Goal: Information Seeking & Learning: Learn about a topic

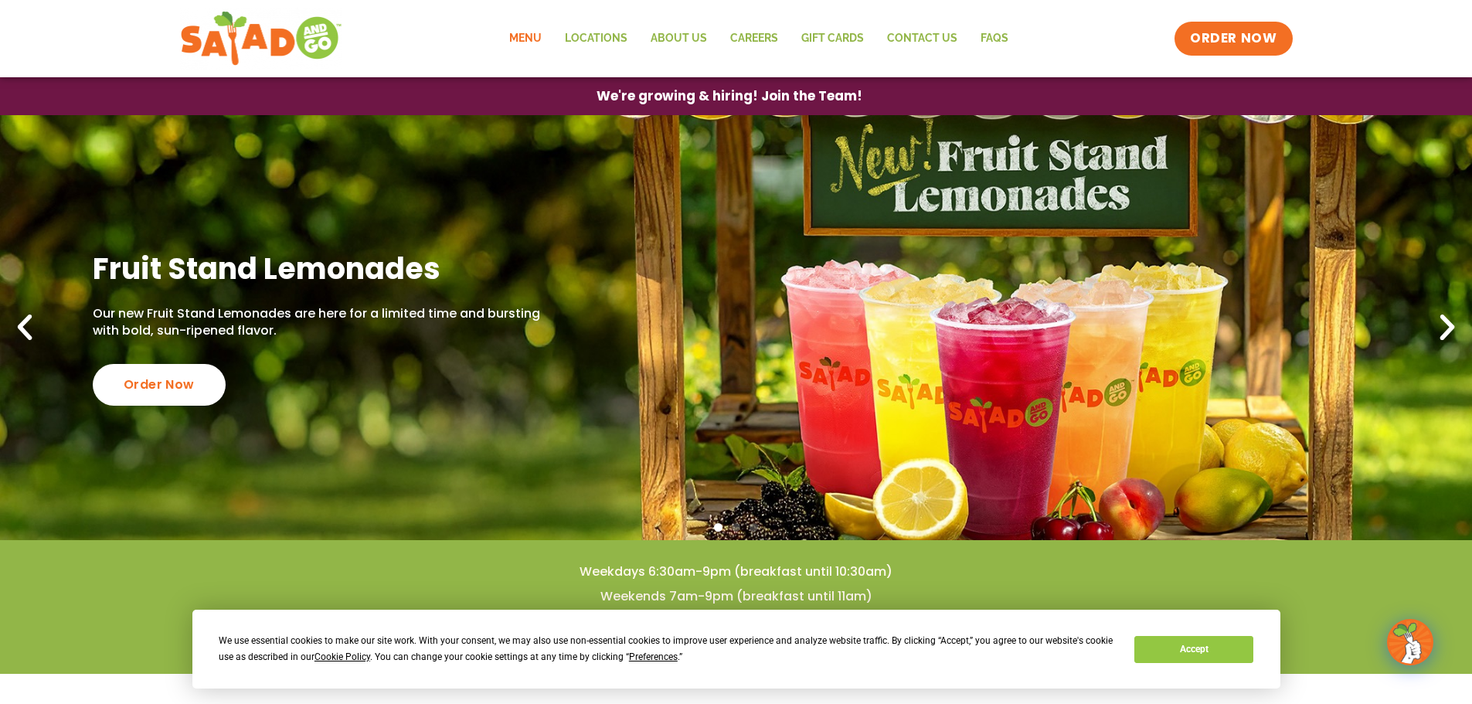
click at [524, 36] on link "Menu" at bounding box center [526, 39] width 56 height 36
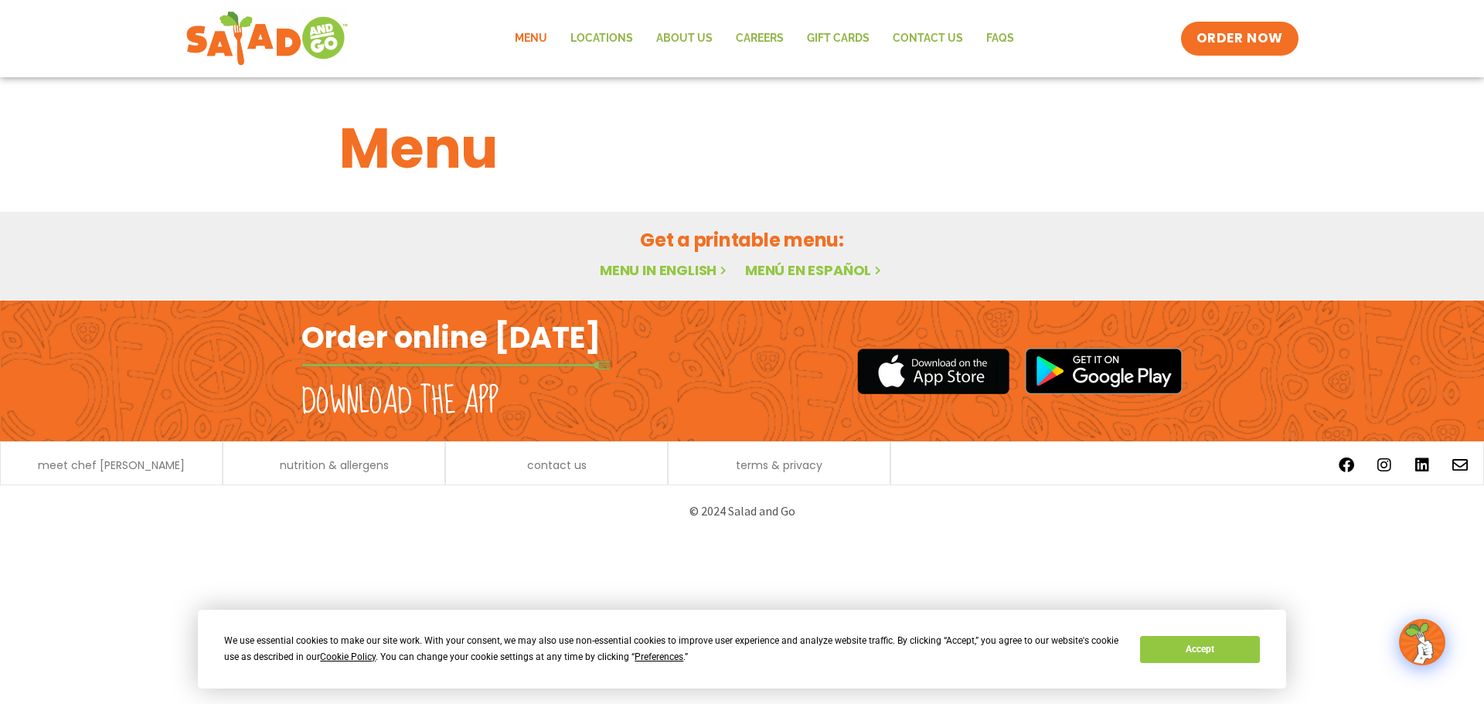
click at [654, 270] on link "Menu in English" at bounding box center [665, 269] width 130 height 19
click at [1175, 646] on button "Accept" at bounding box center [1199, 649] width 119 height 27
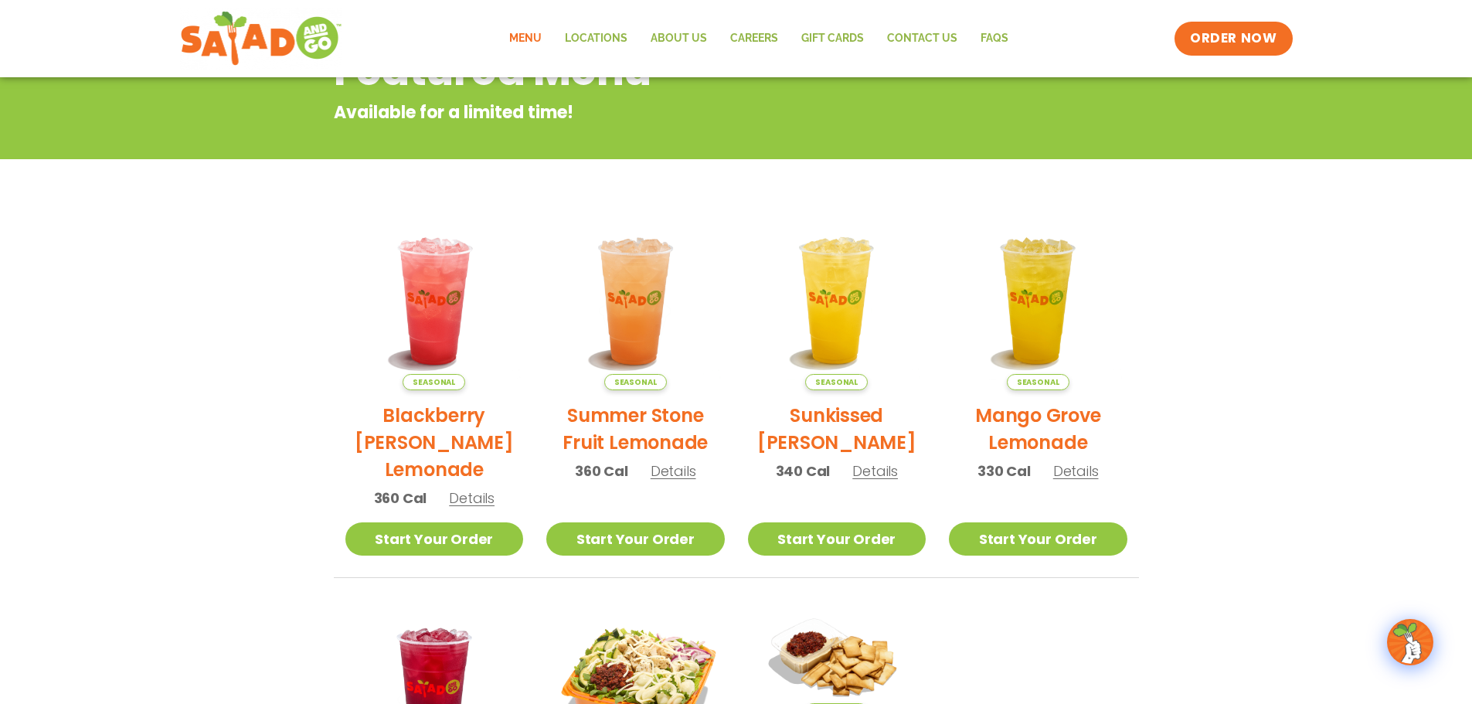
scroll to position [79, 0]
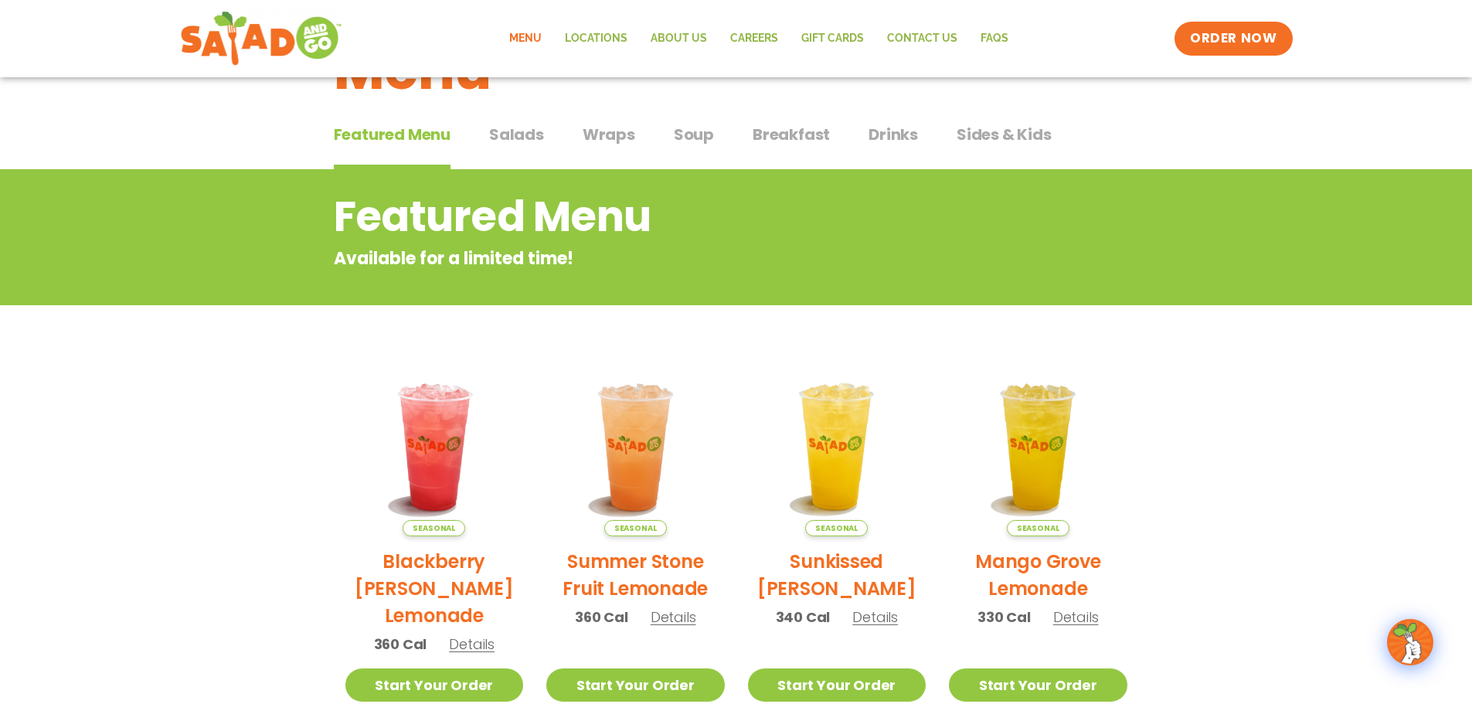
click at [593, 134] on span "Wraps" at bounding box center [609, 134] width 53 height 23
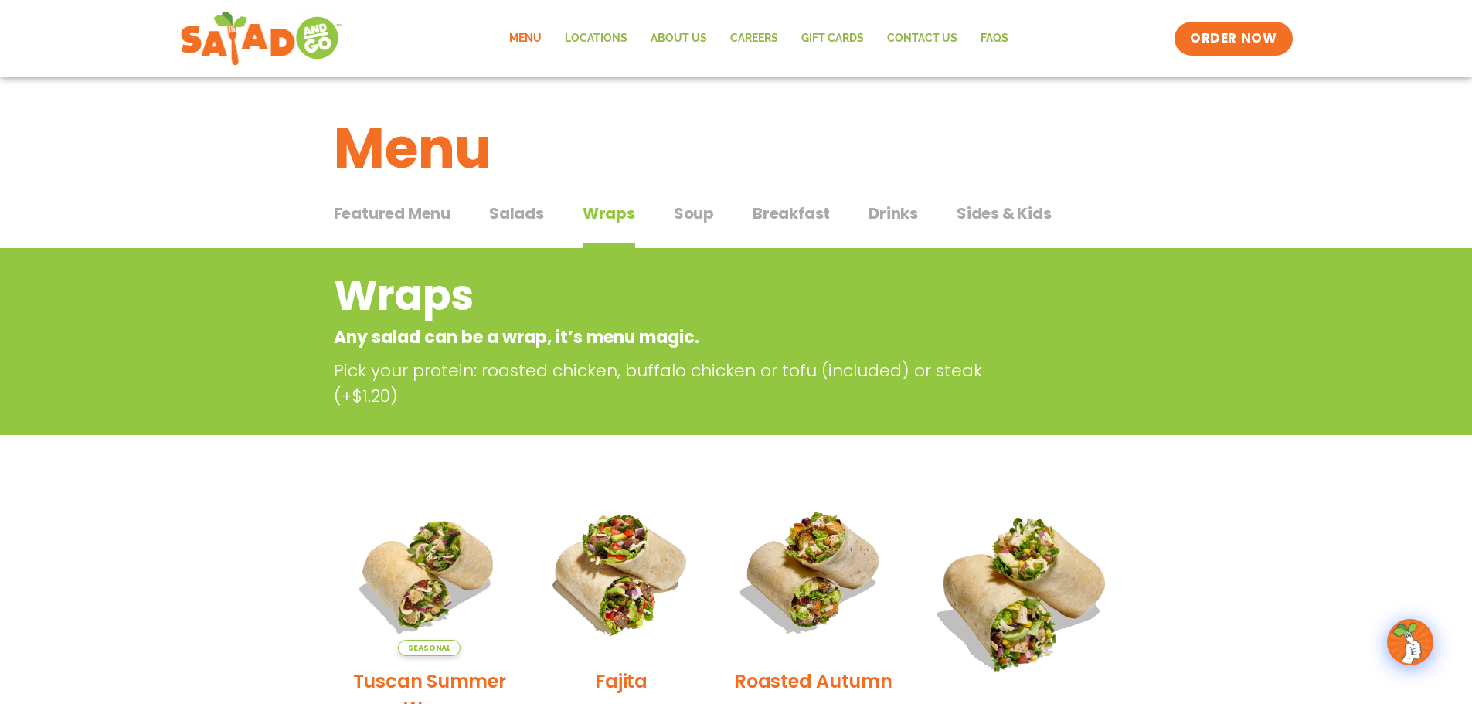
click at [496, 216] on span "Salads" at bounding box center [516, 213] width 55 height 23
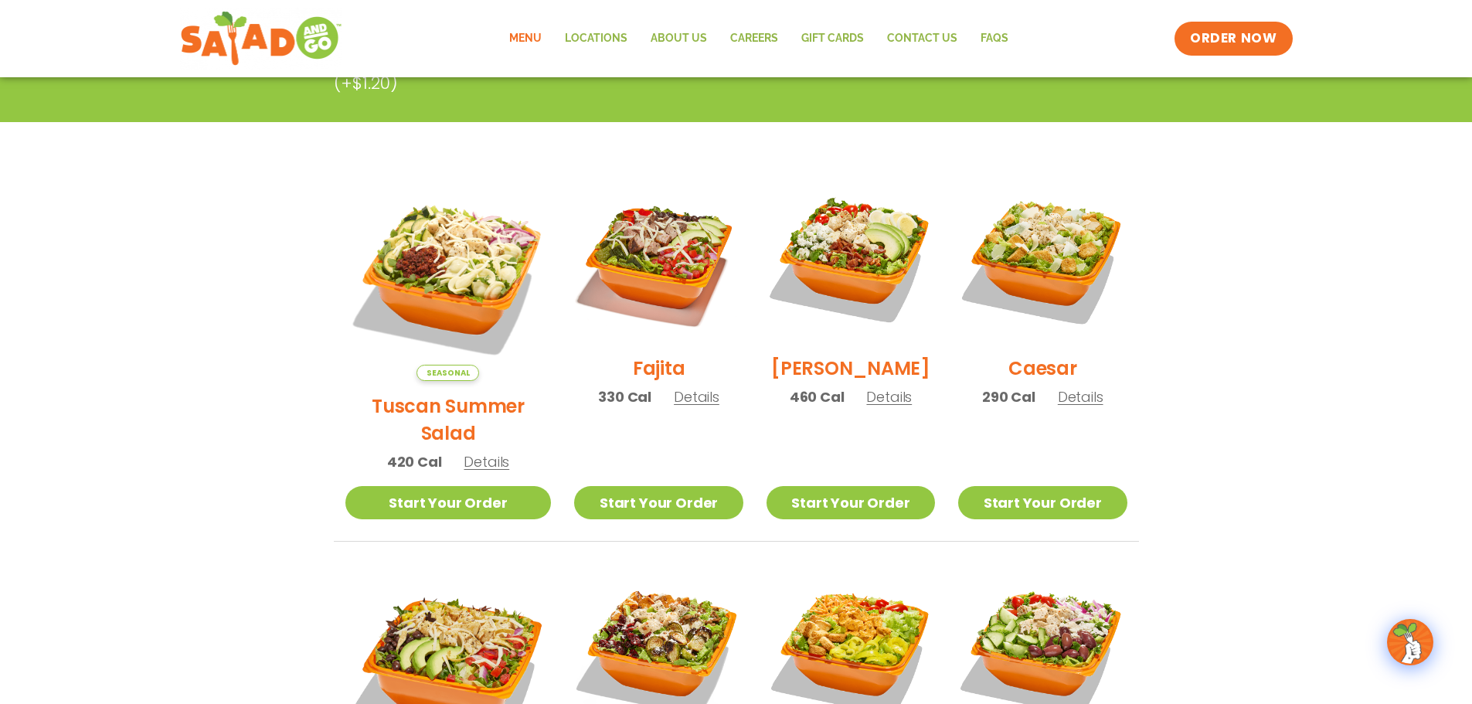
scroll to position [309, 0]
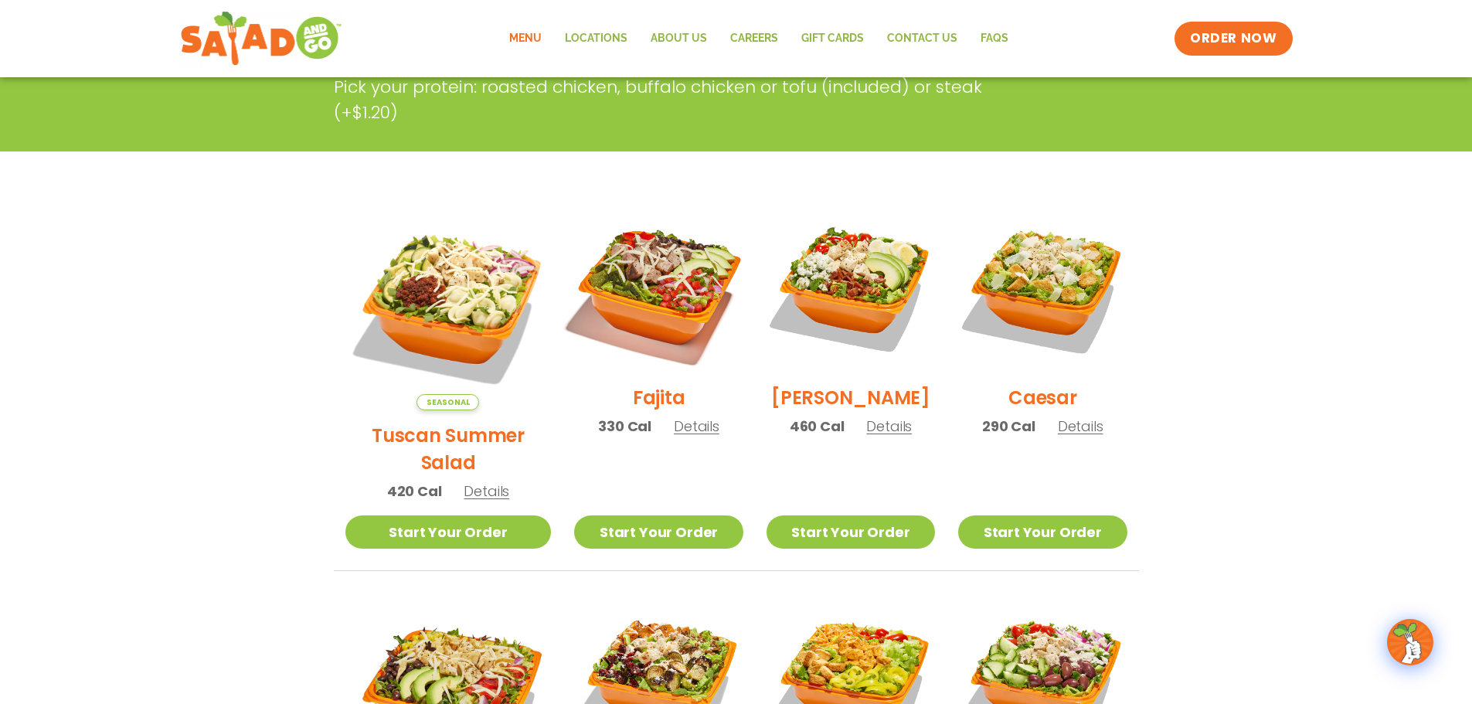
click at [642, 266] on img at bounding box center [659, 288] width 198 height 198
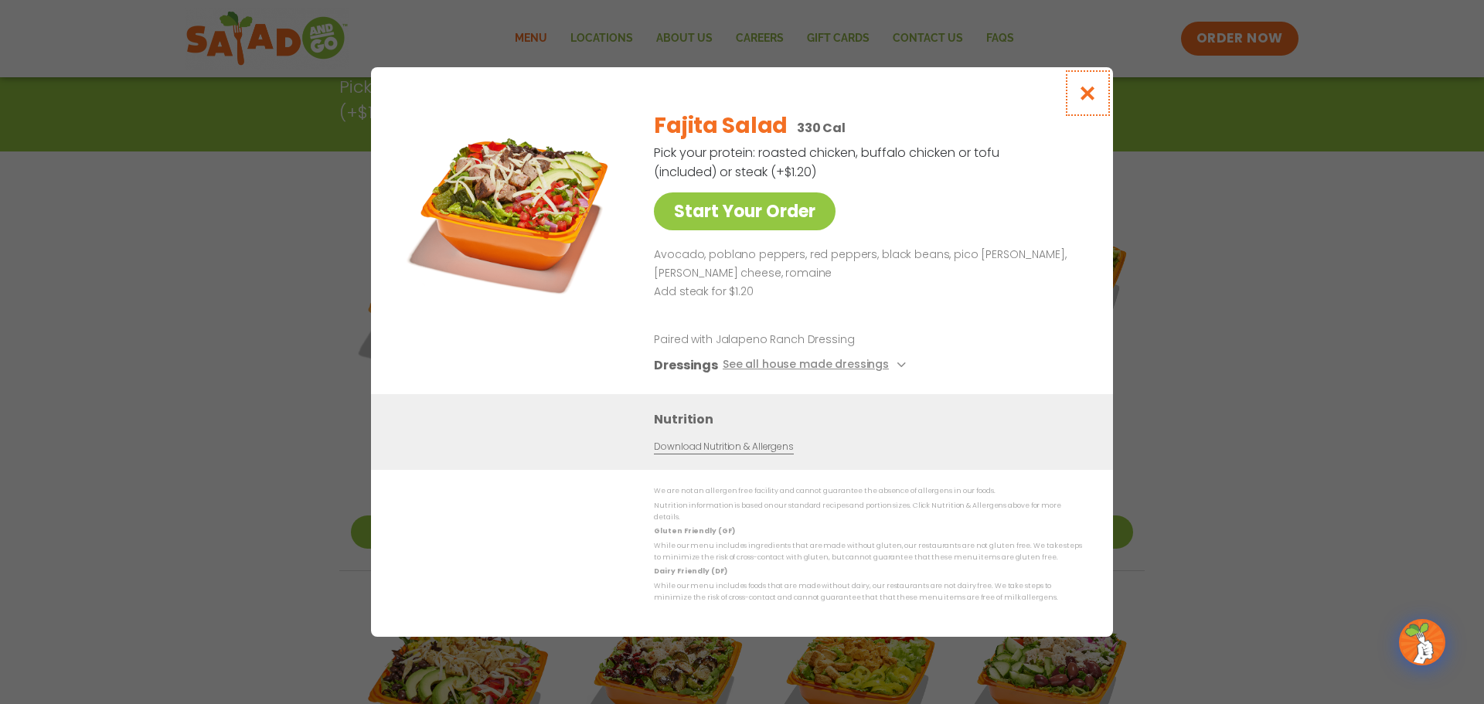
click at [1083, 101] on icon "Close modal" at bounding box center [1087, 93] width 19 height 16
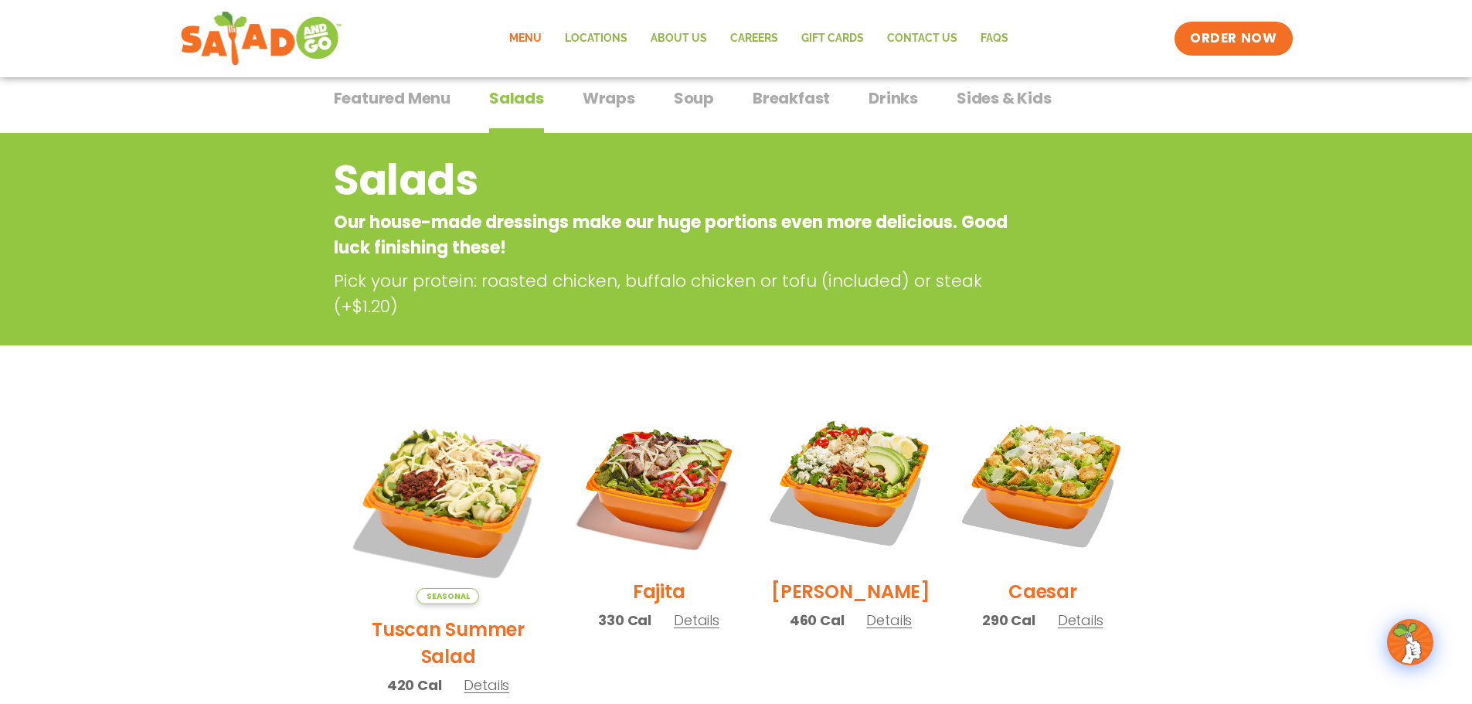
scroll to position [0, 0]
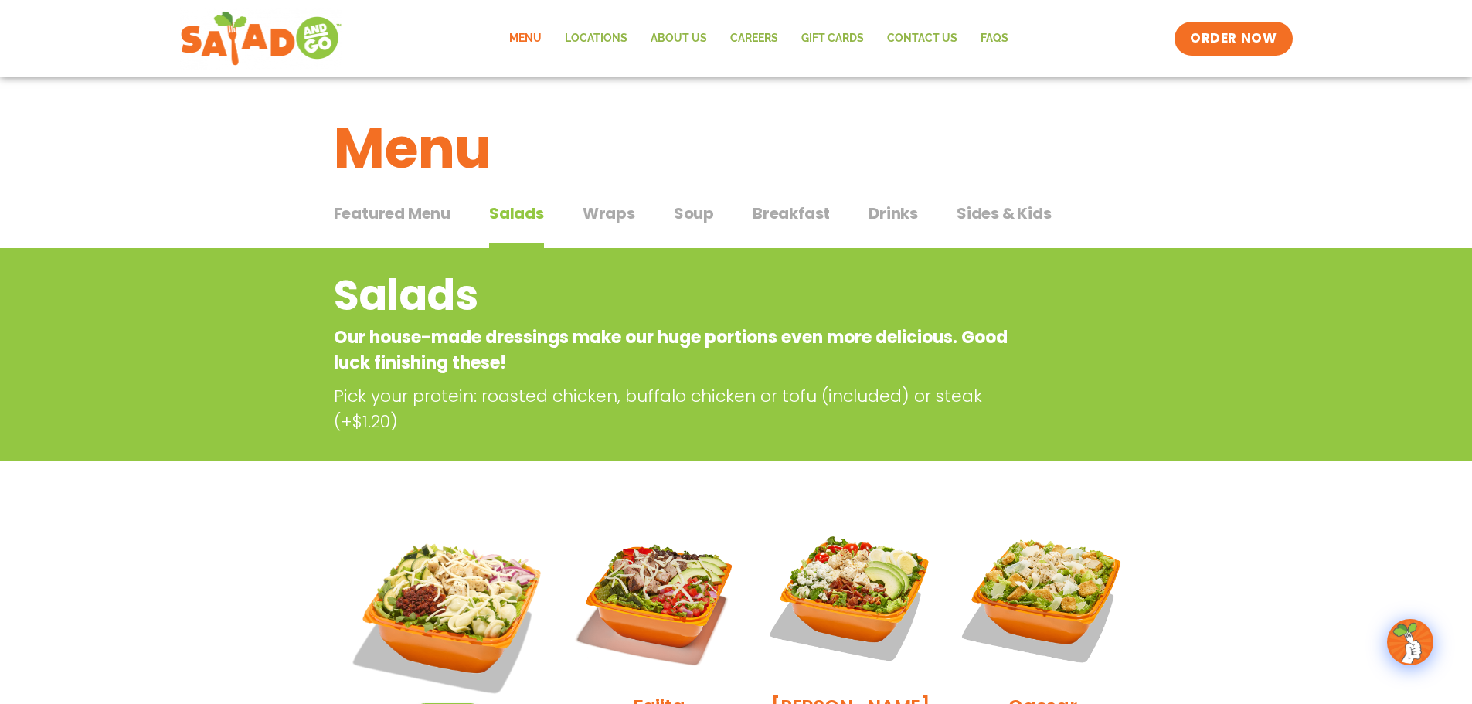
click at [589, 216] on span "Wraps" at bounding box center [609, 213] width 53 height 23
